Goal: Subscribe to service/newsletter

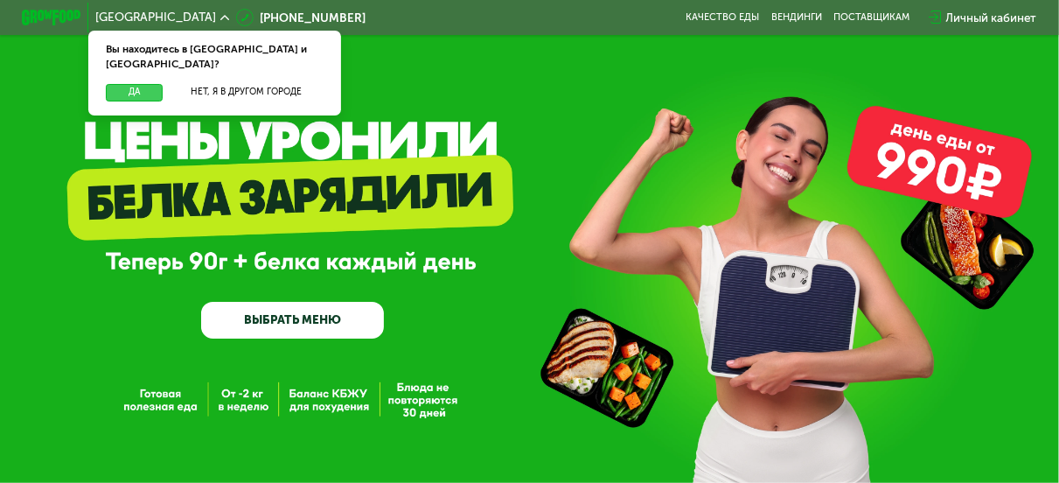
click at [125, 84] on button "Да" at bounding box center [134, 92] width 57 height 17
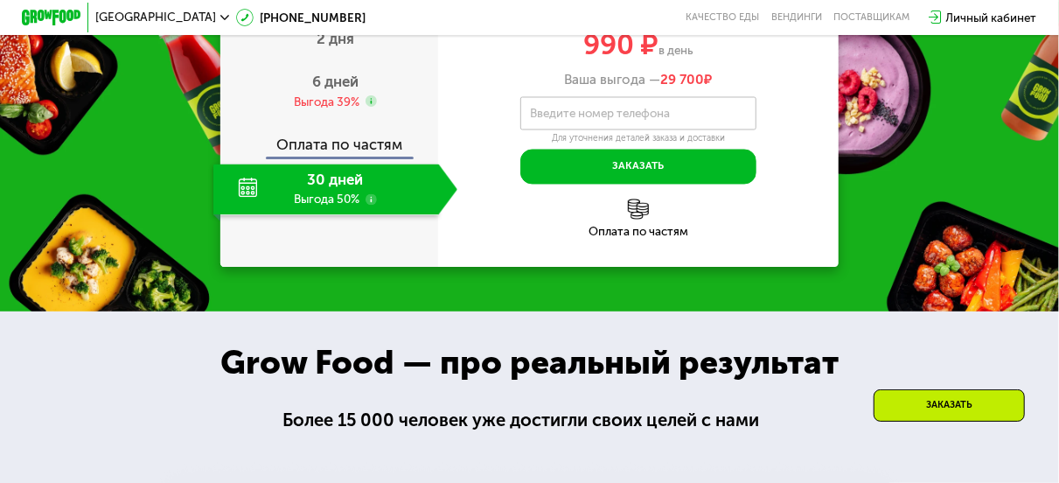
scroll to position [1523, 0]
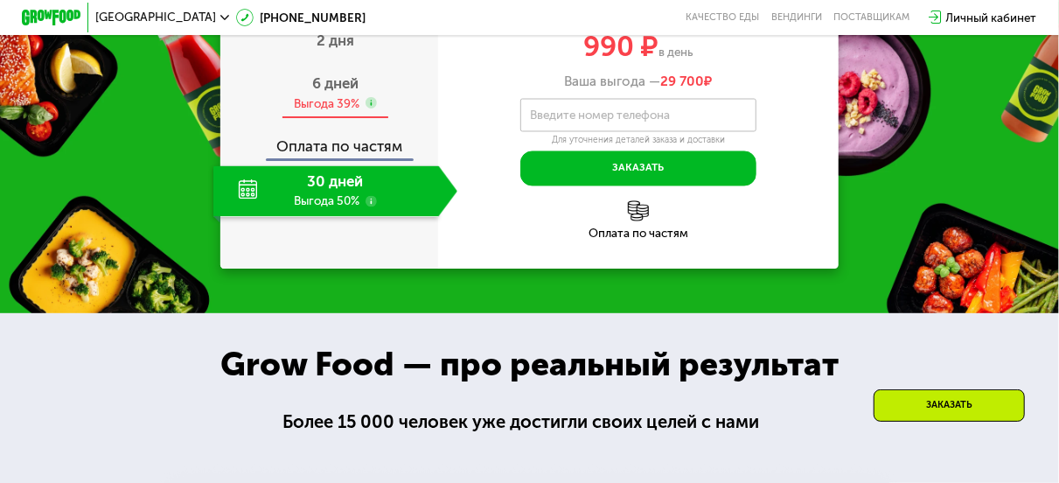
click at [337, 92] on span "6 дней" at bounding box center [335, 82] width 46 height 17
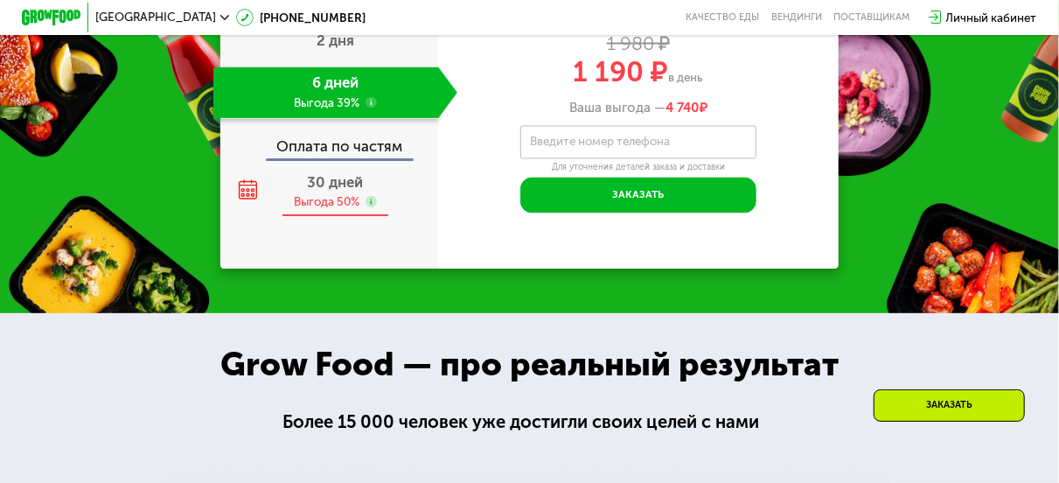
click at [342, 218] on div "30 дней Выгода 50%" at bounding box center [335, 192] width 244 height 52
